Goal: Navigation & Orientation: Find specific page/section

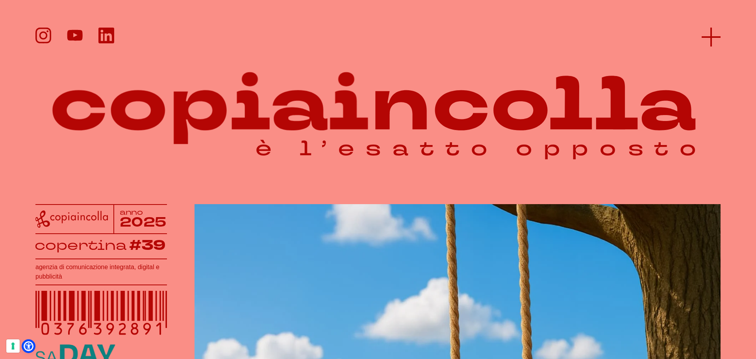
click at [712, 34] on icon at bounding box center [711, 37] width 19 height 19
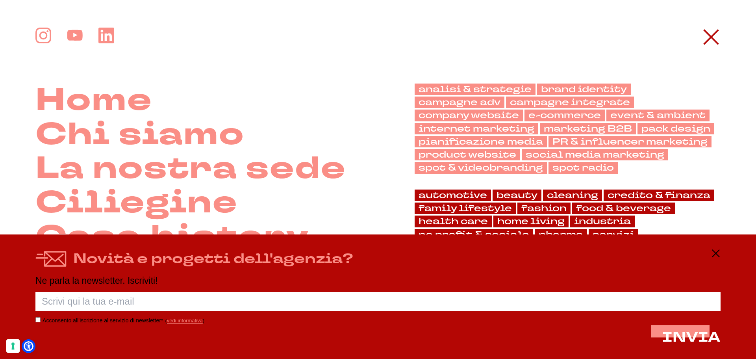
click at [714, 47] on div "Home Chi siamo La nostra sede" at bounding box center [377, 210] width 685 height 364
click at [718, 255] on icon at bounding box center [715, 252] width 9 height 9
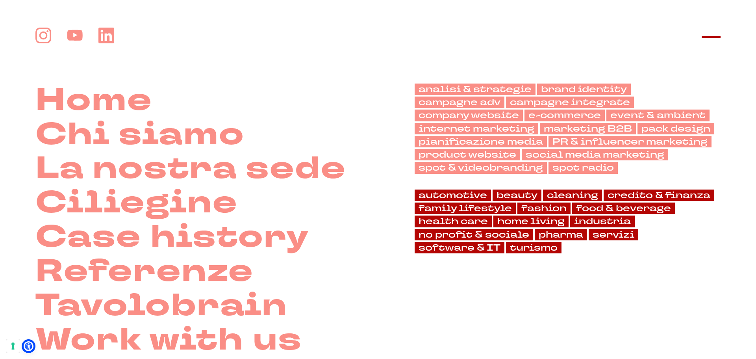
click at [705, 44] on icon at bounding box center [711, 37] width 19 height 19
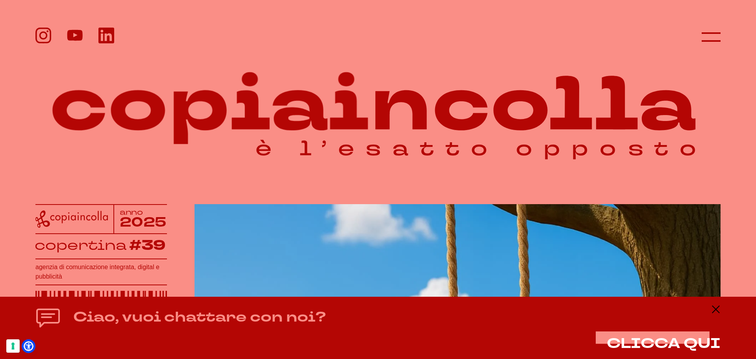
click at [719, 315] on div "Ciao, vuoi chattare con noi? CLICCA QUI" at bounding box center [377, 327] width 685 height 47
click at [717, 310] on icon at bounding box center [715, 308] width 9 height 9
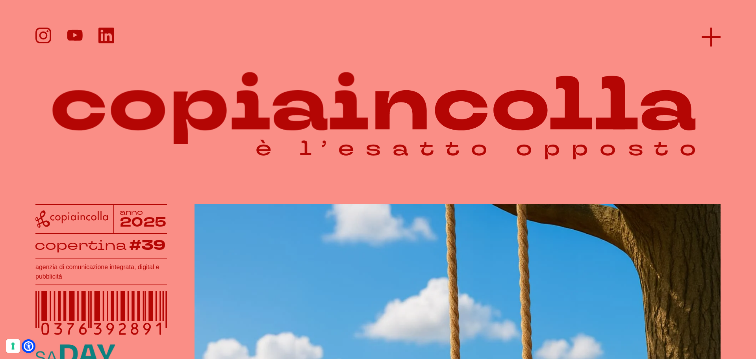
click at [709, 32] on icon at bounding box center [711, 37] width 19 height 19
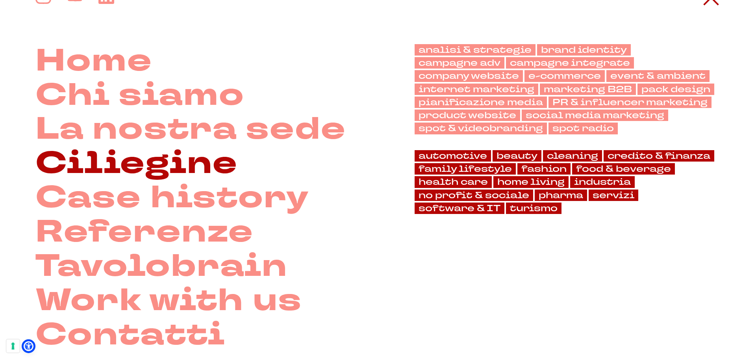
scroll to position [79, 0]
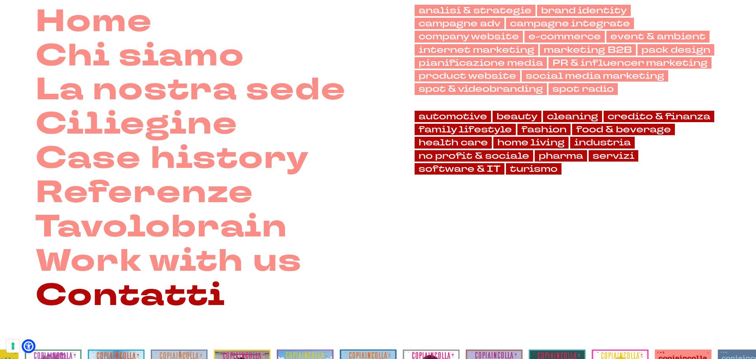
click at [158, 289] on link "Contatti" at bounding box center [130, 295] width 190 height 34
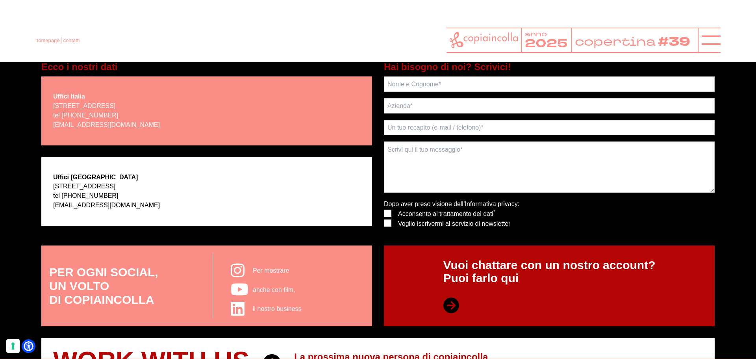
scroll to position [158, 0]
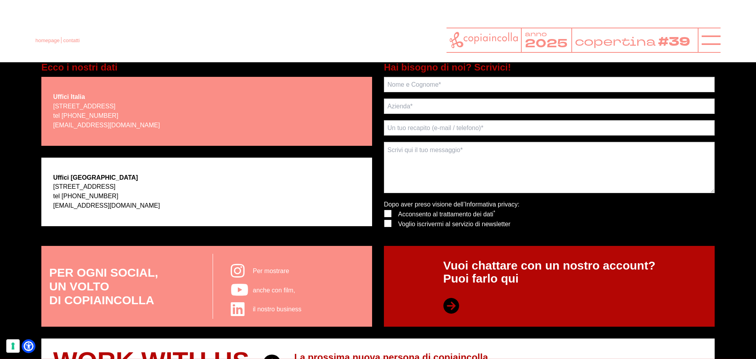
drag, startPoint x: 120, startPoint y: 198, endPoint x: 54, endPoint y: 177, distance: 69.3
click at [54, 177] on div "Uffici USA 7083 Hollywood Blvd- Los Angeles, CA 90028 tel +1 310 3101797 writet…" at bounding box center [106, 191] width 107 height 37
click at [62, 180] on strong "Uffici USA" at bounding box center [95, 177] width 85 height 7
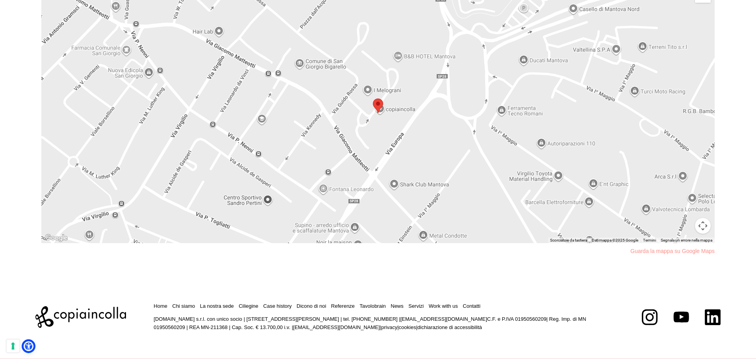
scroll to position [650, 0]
drag, startPoint x: 96, startPoint y: 315, endPoint x: 78, endPoint y: 269, distance: 49.4
click at [78, 269] on footer "Home Chi siamo La nostra sede Ciliegine Case history" at bounding box center [378, 313] width 756 height 92
click at [95, 318] on icon at bounding box center [80, 317] width 91 height 22
drag, startPoint x: 90, startPoint y: 313, endPoint x: 54, endPoint y: 264, distance: 60.9
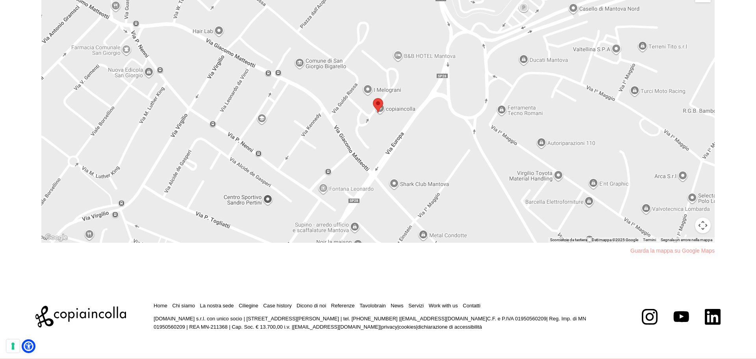
click at [54, 264] on section "← Sposta a sinistra → Sposta a destra ↑ Sposta in alto ↓ Sposta in basso + Aume…" at bounding box center [377, 119] width 673 height 296
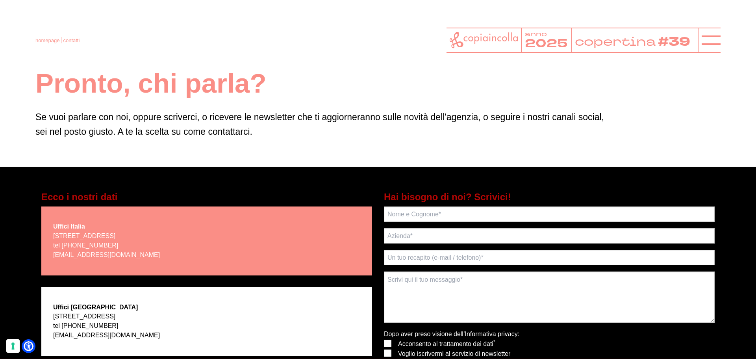
scroll to position [24, 0]
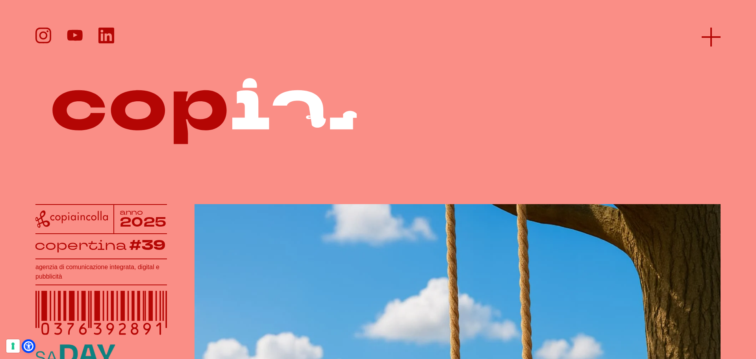
click at [711, 37] on line at bounding box center [711, 37] width 19 height 0
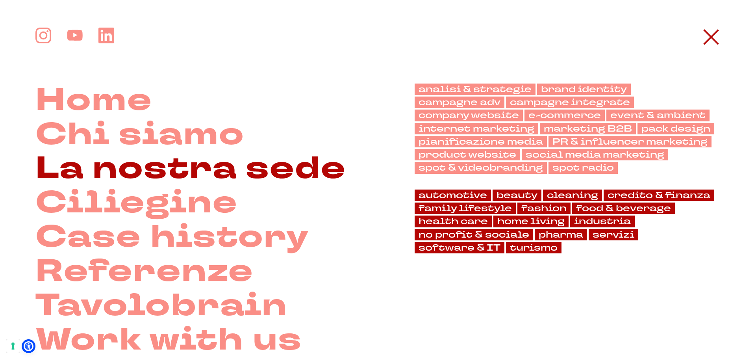
scroll to position [118, 0]
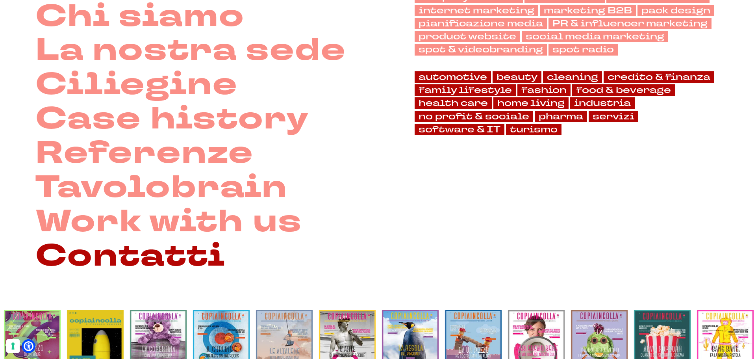
click at [153, 244] on link "Contatti" at bounding box center [130, 256] width 190 height 34
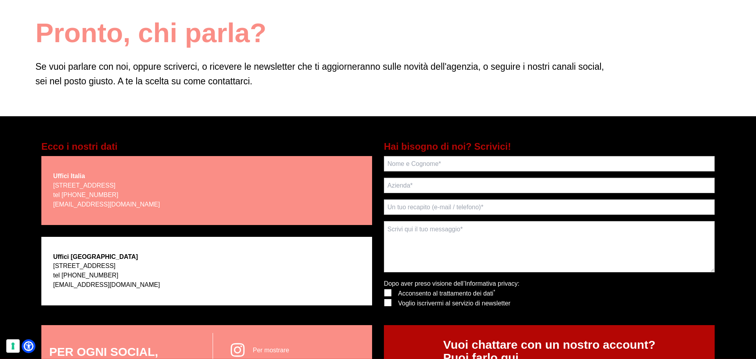
scroll to position [79, 0]
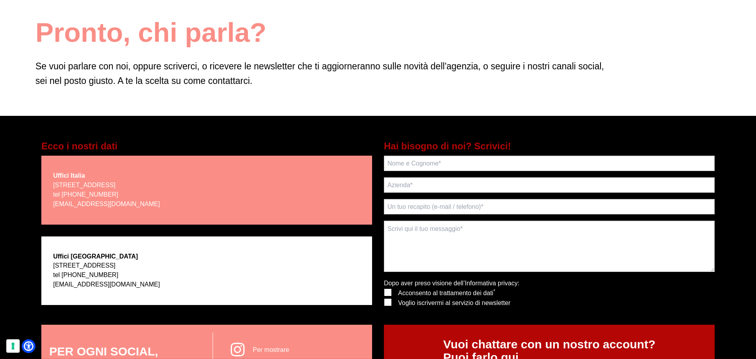
drag, startPoint x: 135, startPoint y: 204, endPoint x: 55, endPoint y: 180, distance: 83.5
click at [55, 180] on div "Uffici Italia via Bachelet, 12 - 46051 San Giorgio Bigarello (MN) tel +39 0376 …" at bounding box center [106, 189] width 107 height 37
drag, startPoint x: 141, startPoint y: 203, endPoint x: 70, endPoint y: 183, distance: 74.2
click at [70, 183] on p "via Bachelet, 12 - 46051 San Giorgio Bigarello (MN) tel +39 0376 392891 scrivoq…" at bounding box center [106, 194] width 107 height 28
drag, startPoint x: 133, startPoint y: 203, endPoint x: 66, endPoint y: 184, distance: 69.7
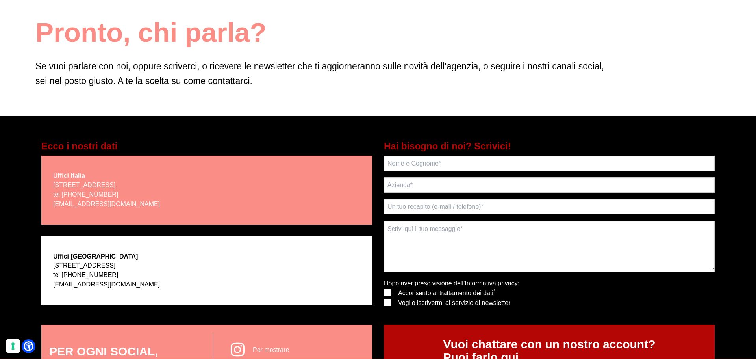
click at [86, 194] on p "via Bachelet, 12 - 46051 San Giorgio Bigarello (MN) tel +39 0376 392891 scrivoq…" at bounding box center [106, 194] width 107 height 28
drag, startPoint x: 51, startPoint y: 174, endPoint x: 136, endPoint y: 204, distance: 90.1
click at [136, 206] on div "Uffici Italia via Bachelet, 12 - 46051 San Giorgio Bigarello (MN) tel +39 0376 …" at bounding box center [206, 190] width 331 height 69
copy div "Uffici Italia via Bachelet, 12 - 46051 San Giorgio Bigarello (MN) tel +39 0376 …"
drag, startPoint x: 48, startPoint y: 252, endPoint x: 122, endPoint y: 278, distance: 78.5
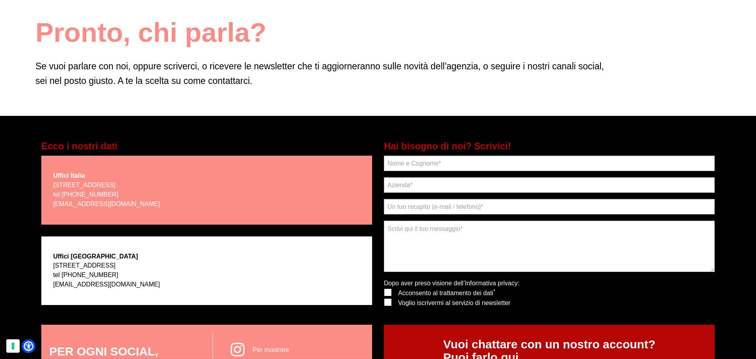
click at [122, 278] on div "Uffici USA 7083 Hollywood Blvd- Los Angeles, CA 90028 tel +1 310 3101797 writet…" at bounding box center [206, 270] width 331 height 69
copy div "Uffici USA 7083 Hollywood Blvd- Los Angeles, CA 90028 tel +1 310 3101797"
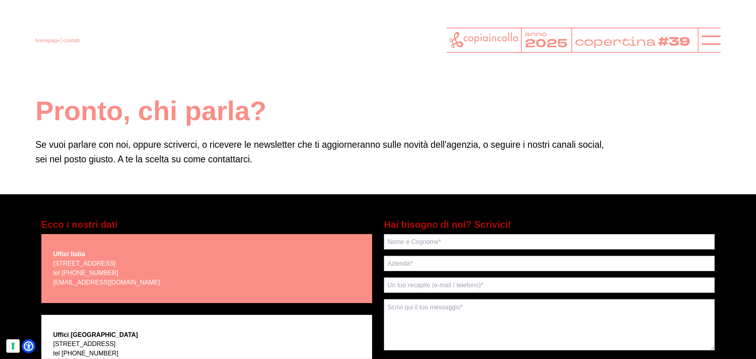
scroll to position [0, 0]
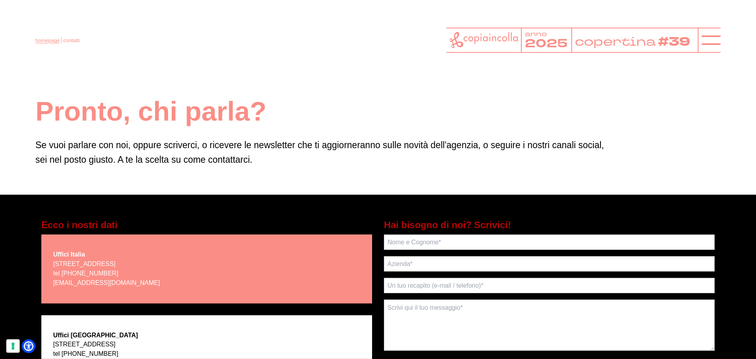
click at [36, 41] on link "homepage" at bounding box center [47, 40] width 24 height 6
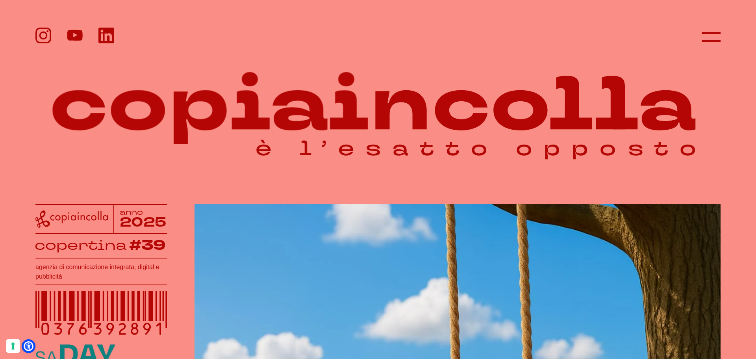
click at [732, 31] on header at bounding box center [378, 28] width 756 height 56
click at [705, 35] on icon at bounding box center [711, 37] width 19 height 19
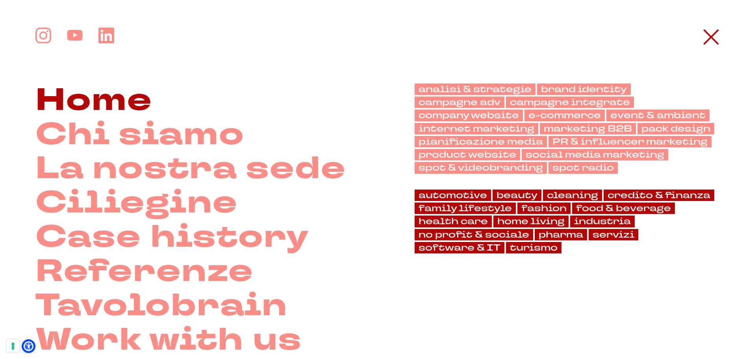
click at [124, 96] on link "Home" at bounding box center [93, 100] width 117 height 34
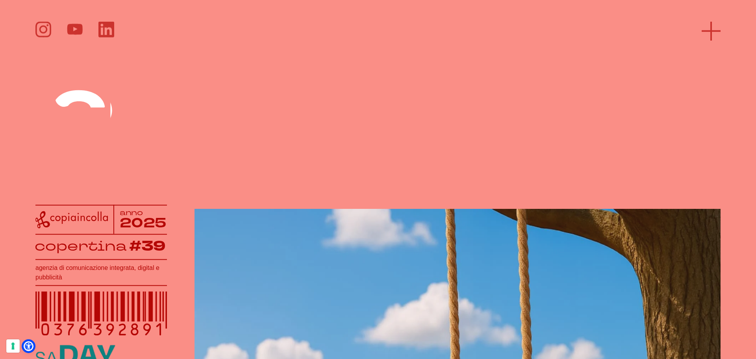
click at [717, 26] on icon at bounding box center [711, 31] width 19 height 19
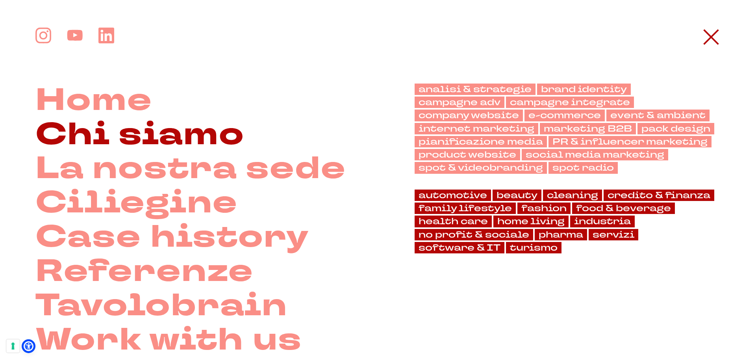
click at [121, 139] on link "Chi siamo" at bounding box center [139, 135] width 209 height 34
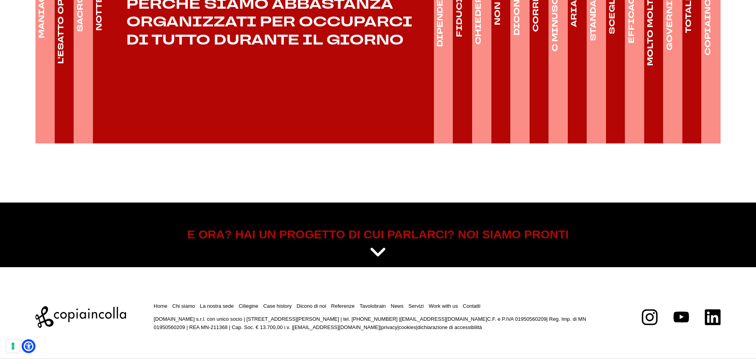
scroll to position [1390, 0]
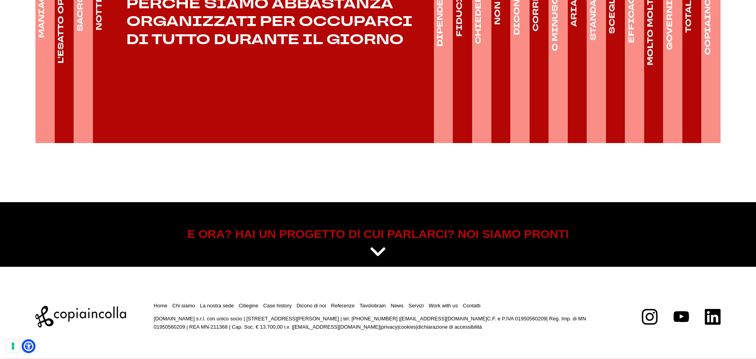
click at [376, 249] on icon at bounding box center [377, 244] width 17 height 20
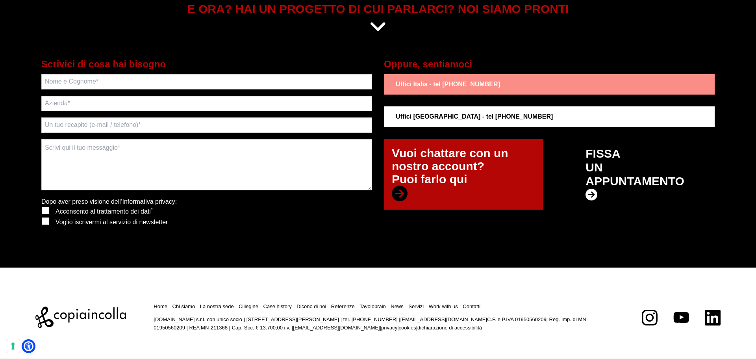
click at [375, 37] on icon at bounding box center [377, 27] width 17 height 20
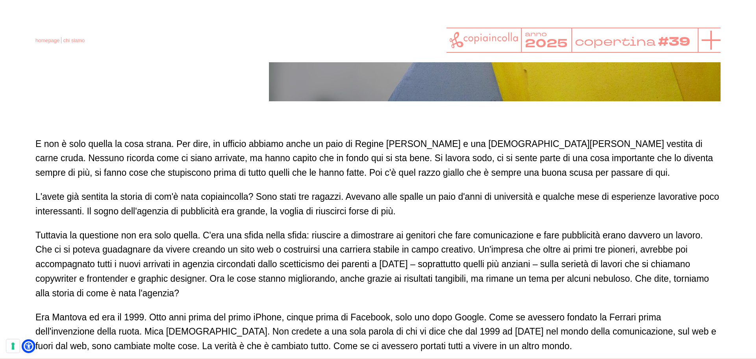
click at [714, 41] on icon at bounding box center [711, 40] width 19 height 19
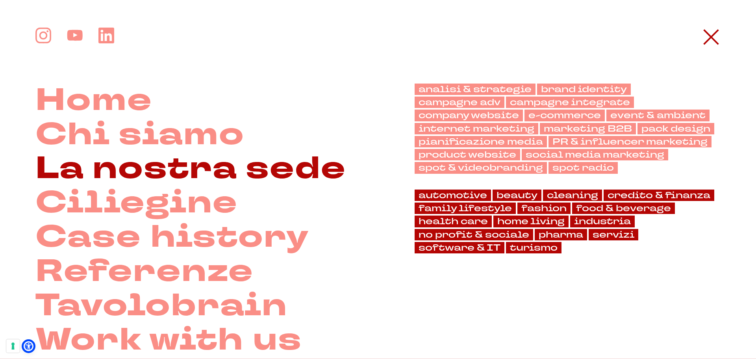
click at [166, 154] on link "La nostra sede" at bounding box center [190, 169] width 311 height 34
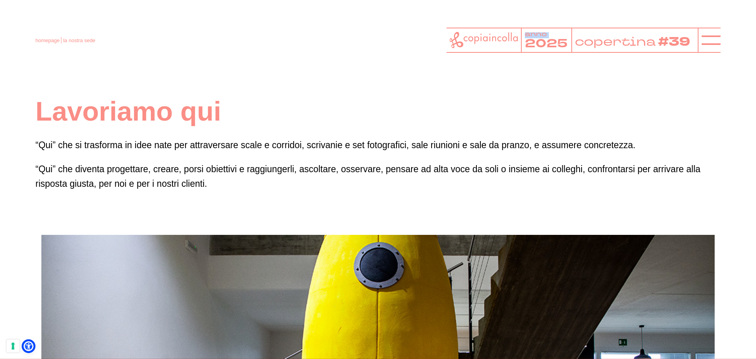
click at [723, 34] on header "homepage la nostra sede anno 2025 copertina #39" at bounding box center [378, 31] width 756 height 62
click at [709, 40] on line at bounding box center [711, 40] width 19 height 0
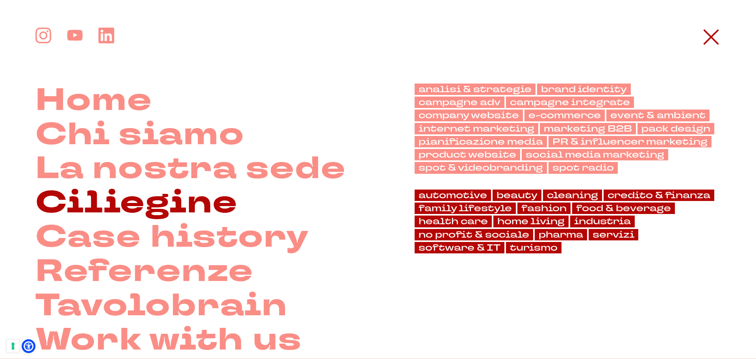
click at [133, 195] on link "Ciliegine" at bounding box center [136, 203] width 202 height 34
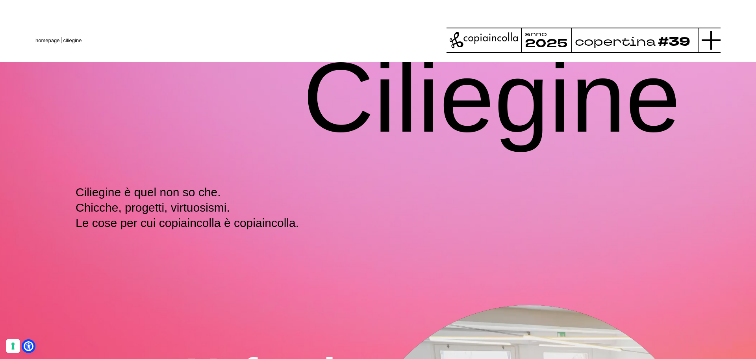
click at [707, 38] on icon at bounding box center [711, 40] width 19 height 19
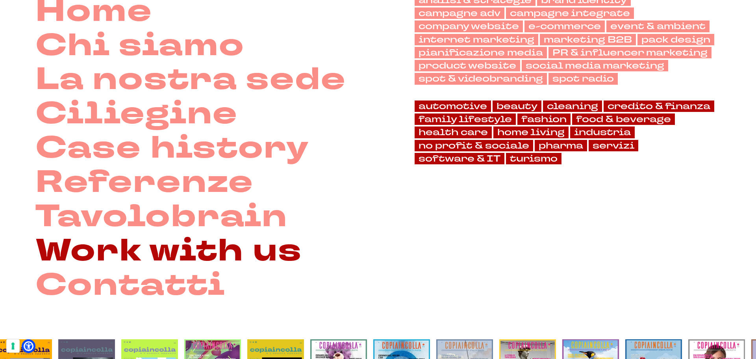
scroll to position [118, 0]
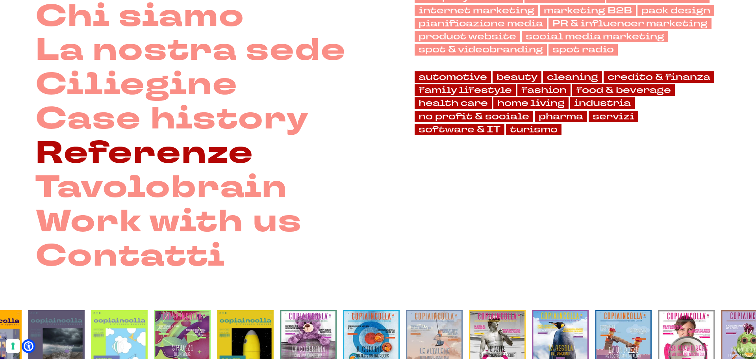
click at [141, 168] on link "Referenze" at bounding box center [144, 153] width 218 height 34
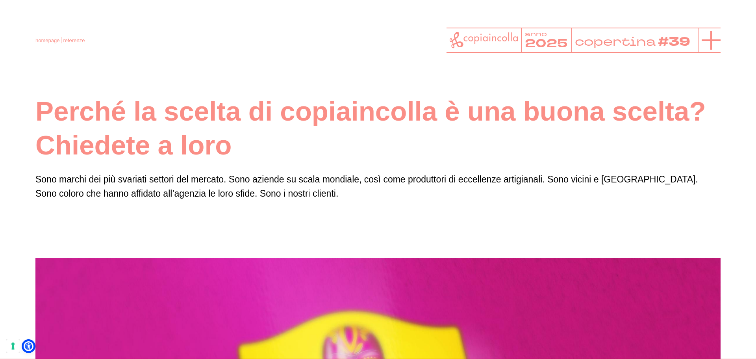
click at [716, 42] on icon at bounding box center [711, 40] width 19 height 19
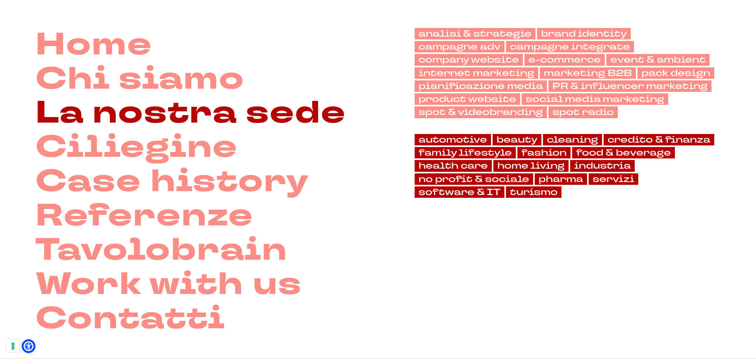
scroll to position [197, 0]
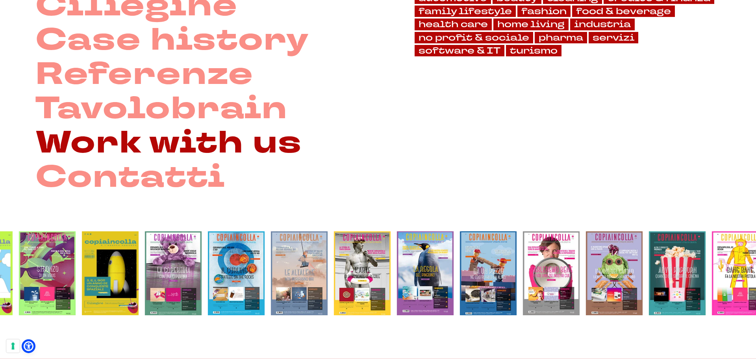
click at [135, 142] on link "Work with us" at bounding box center [168, 143] width 267 height 34
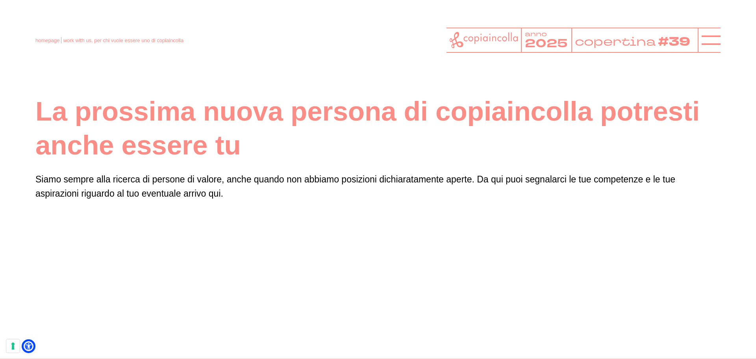
click at [698, 42] on div at bounding box center [709, 40] width 23 height 25
click at [708, 42] on icon at bounding box center [711, 40] width 19 height 19
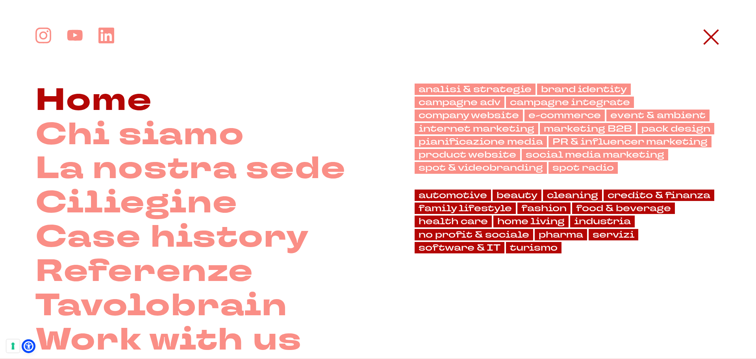
click at [109, 112] on link "Home" at bounding box center [93, 100] width 117 height 34
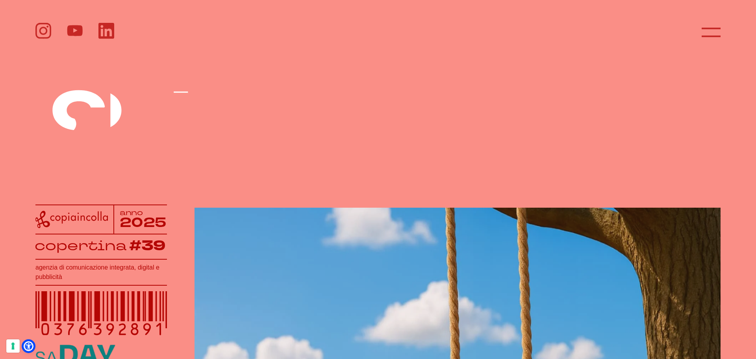
click at [723, 22] on header at bounding box center [378, 28] width 756 height 56
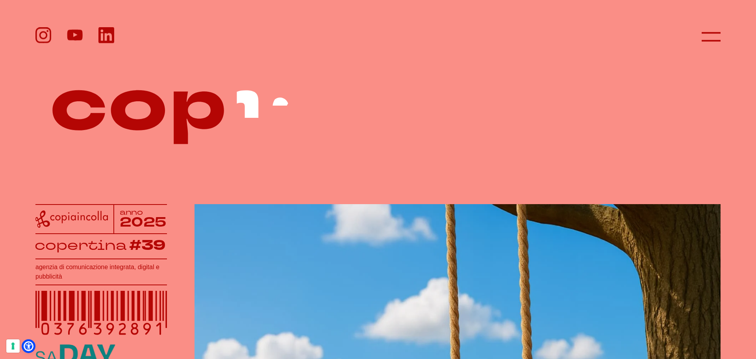
click at [721, 36] on header at bounding box center [378, 28] width 756 height 56
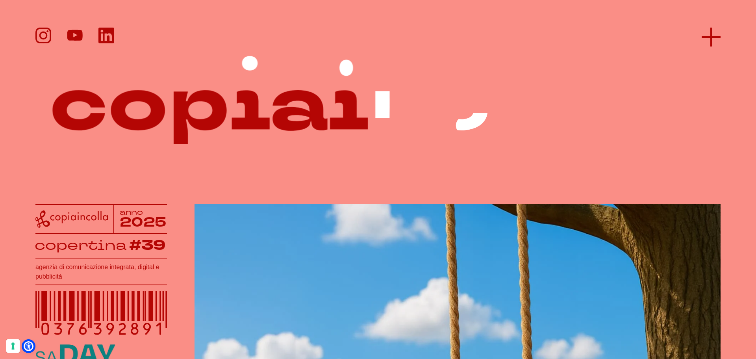
click at [716, 38] on icon at bounding box center [711, 37] width 19 height 19
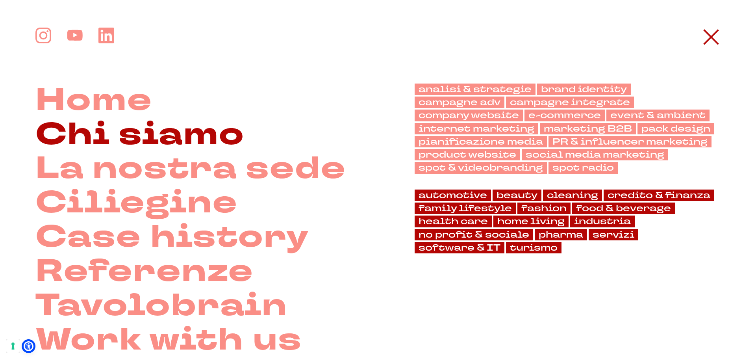
click at [85, 145] on link "Chi siamo" at bounding box center [139, 135] width 209 height 34
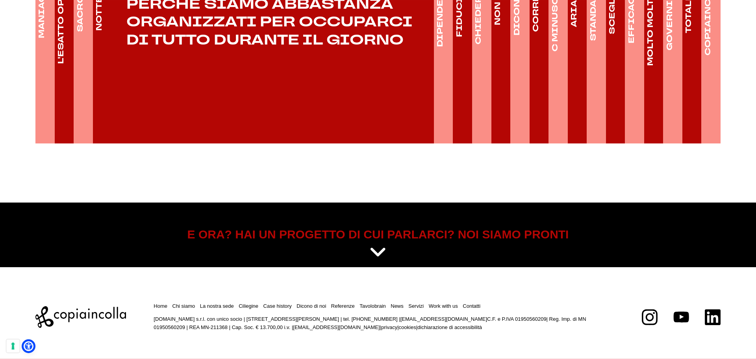
scroll to position [1390, 0]
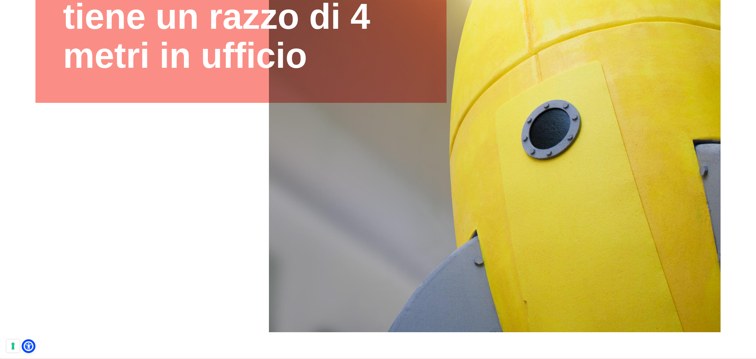
click at [533, 139] on img at bounding box center [494, 105] width 519 height 519
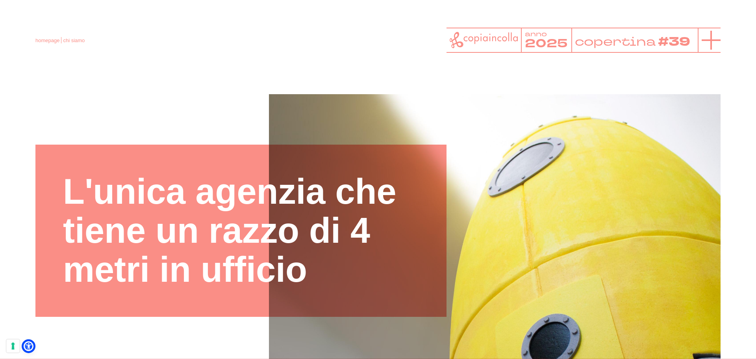
scroll to position [0, 0]
click at [712, 40] on line at bounding box center [711, 40] width 19 height 0
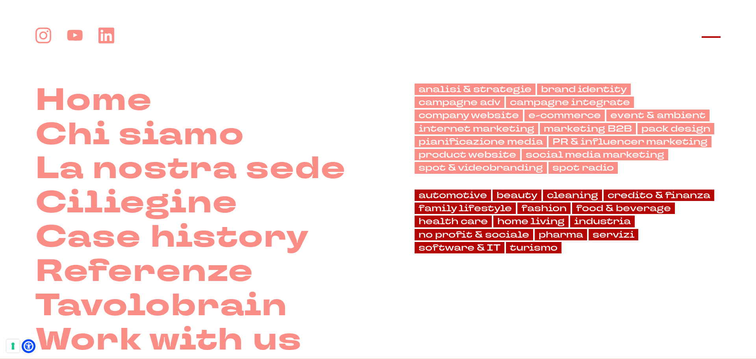
click at [716, 35] on icon at bounding box center [711, 37] width 19 height 19
